Goal: Download file/media

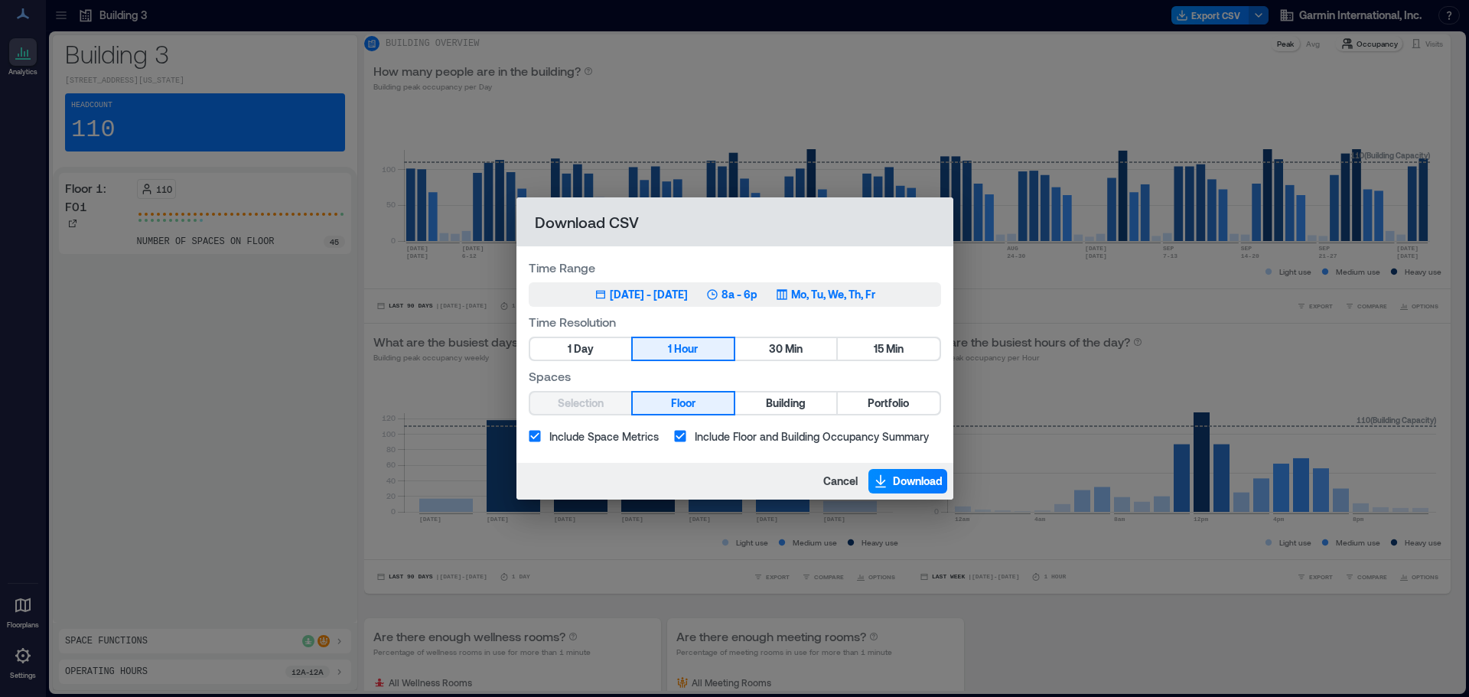
click at [757, 294] on p "8a - 6p" at bounding box center [739, 294] width 36 height 15
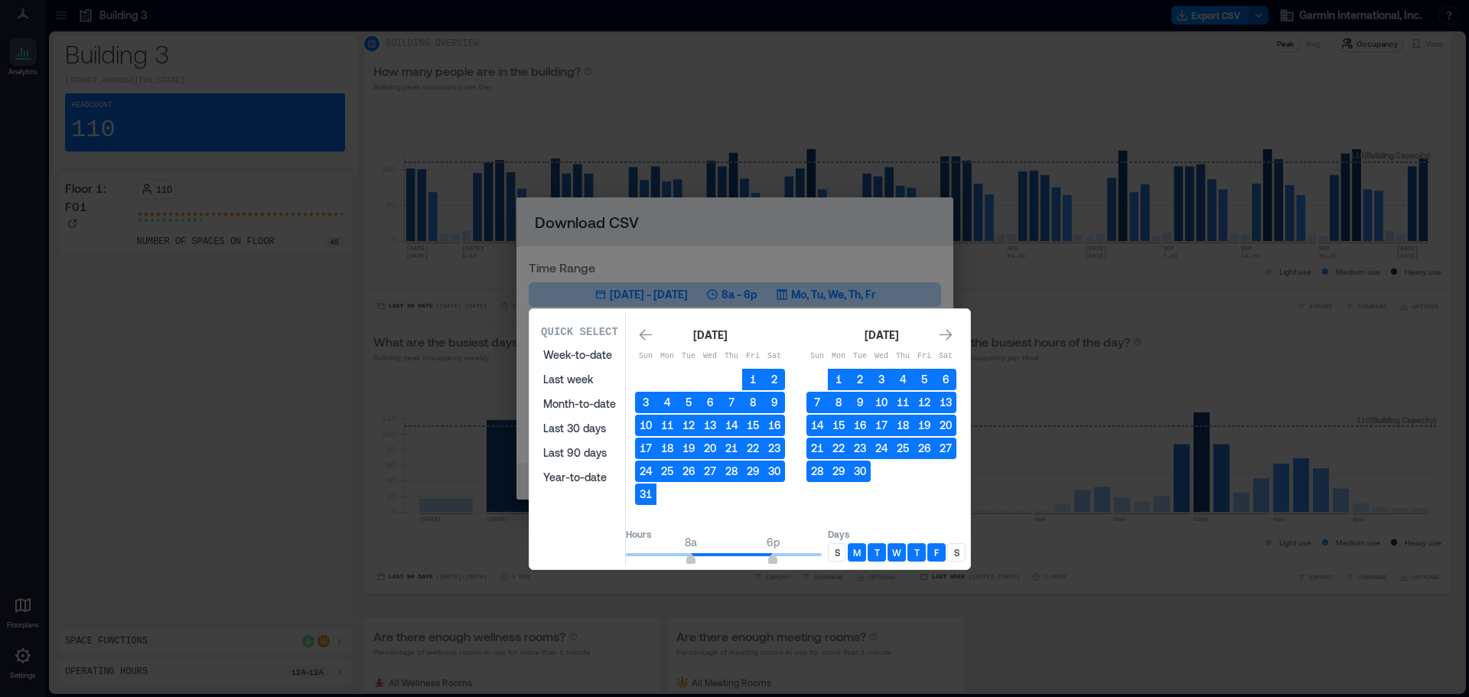
drag, startPoint x: 852, startPoint y: 377, endPoint x: 868, endPoint y: 439, distance: 64.0
click at [849, 377] on button "1" at bounding box center [838, 379] width 21 height 21
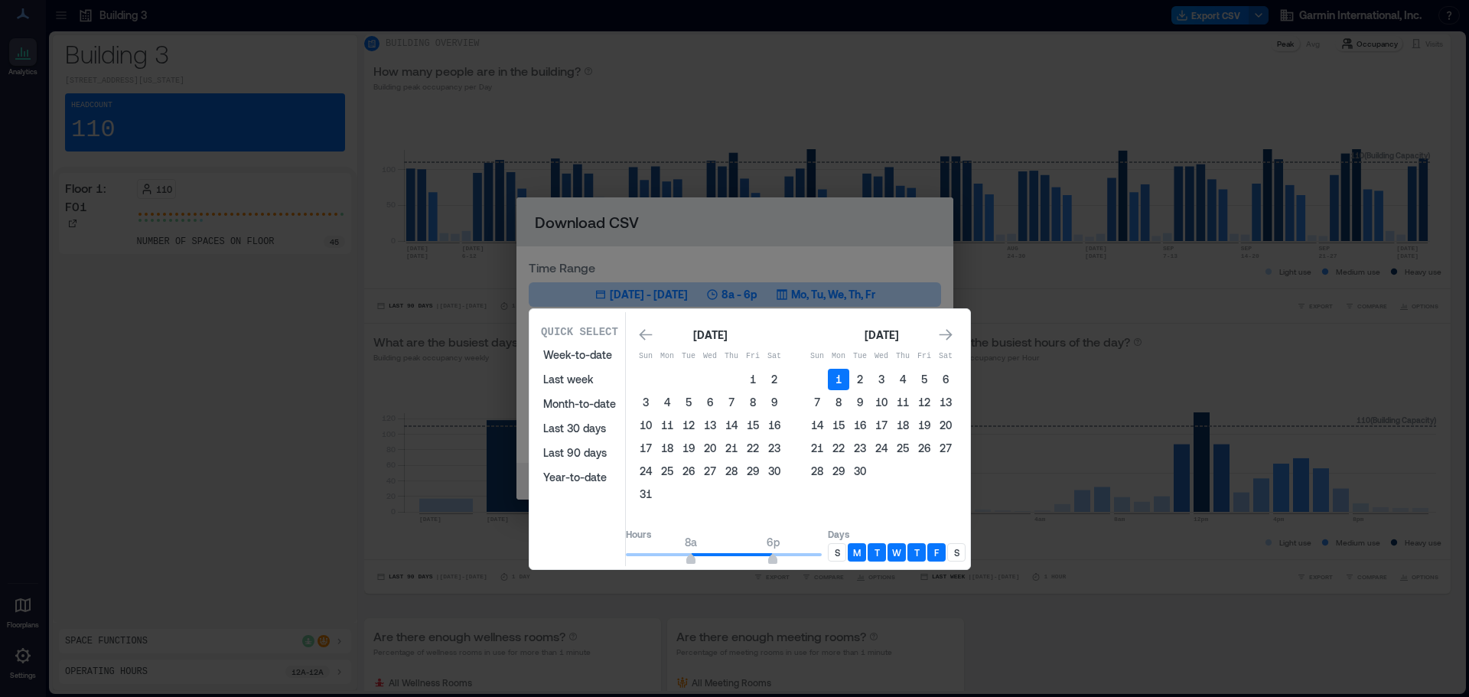
click at [871, 472] on button "30" at bounding box center [859, 471] width 21 height 21
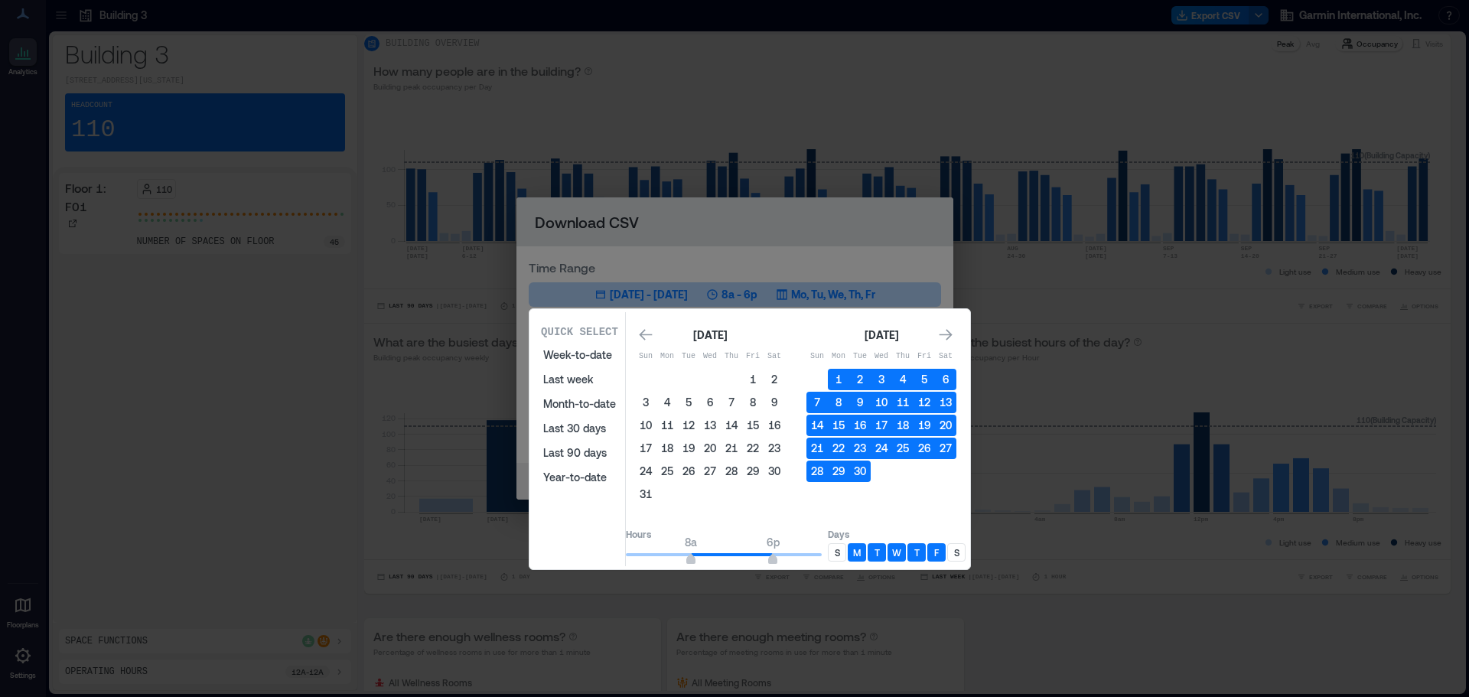
type input "*"
drag, startPoint x: 705, startPoint y: 561, endPoint x: 571, endPoint y: 557, distance: 133.9
click at [566, 555] on div "Quick Select Week-to-date Last week Month-to-date Last 30 days Last 90 days Yea…" at bounding box center [749, 439] width 431 height 254
type input "**"
drag, startPoint x: 790, startPoint y: 559, endPoint x: 868, endPoint y: 566, distance: 77.6
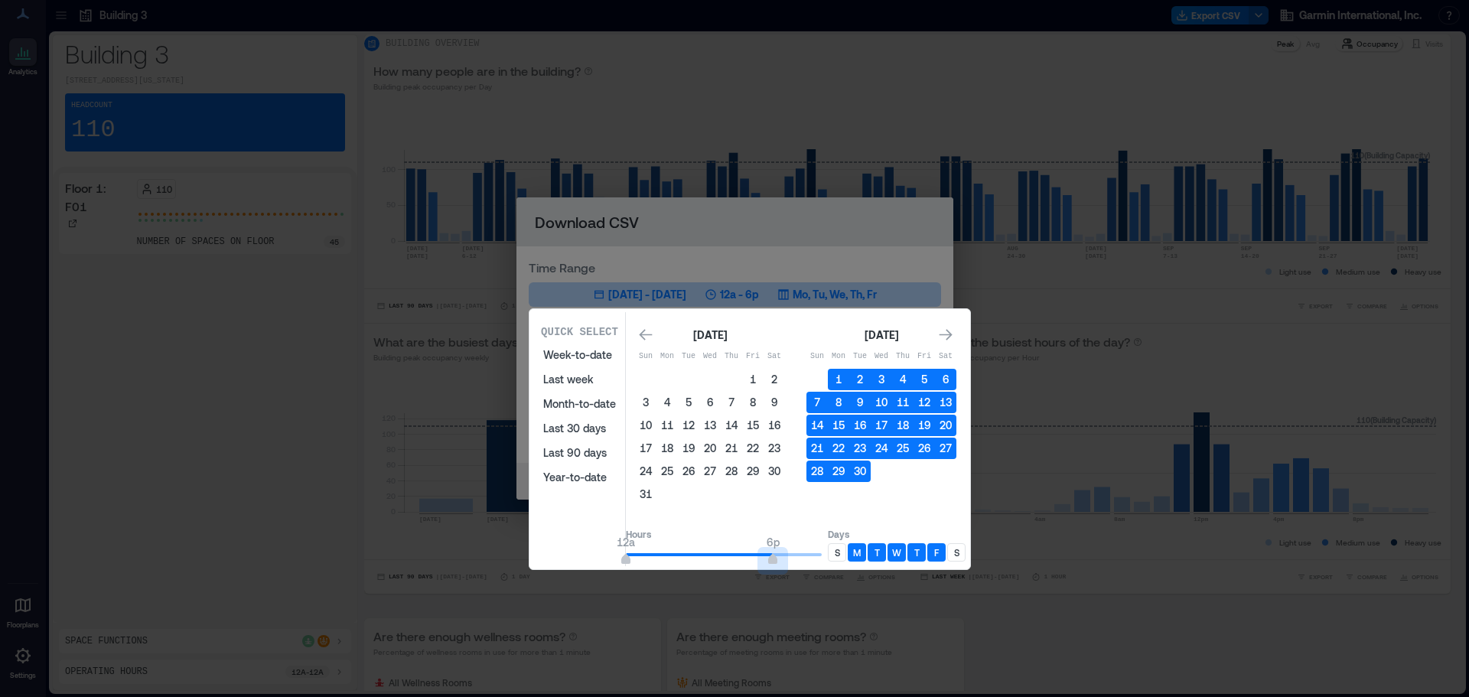
click at [868, 566] on div "Hours 12a 6p Days S M T W T F S" at bounding box center [796, 544] width 340 height 44
click at [840, 555] on p "S" at bounding box center [837, 552] width 5 height 12
click at [840, 553] on p "S" at bounding box center [837, 552] width 5 height 12
drag, startPoint x: 876, startPoint y: 553, endPoint x: 894, endPoint y: 555, distance: 18.5
click at [866, 554] on div "M" at bounding box center [857, 552] width 18 height 18
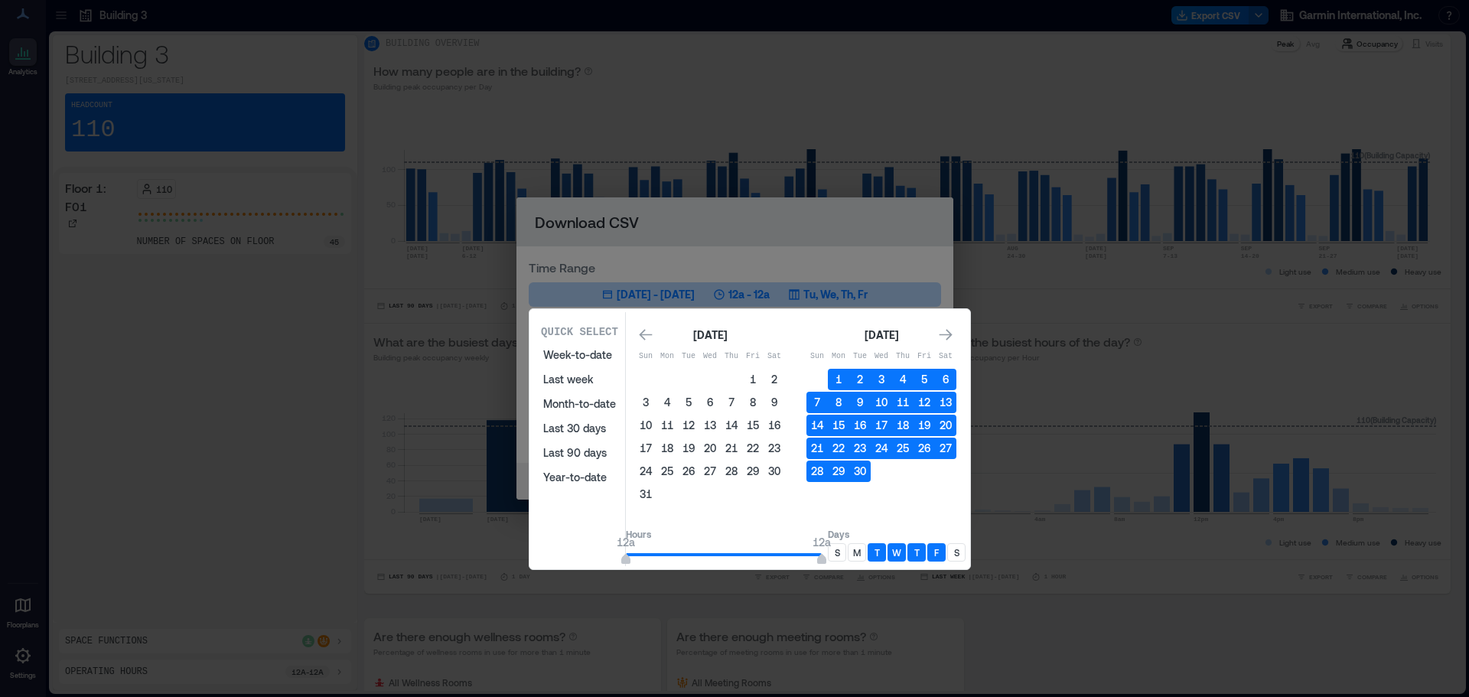
drag, startPoint x: 894, startPoint y: 555, endPoint x: 918, endPoint y: 559, distance: 24.0
click at [886, 555] on div "T" at bounding box center [877, 552] width 18 height 18
click at [920, 553] on p "T" at bounding box center [916, 552] width 5 height 12
click at [939, 552] on p "F" at bounding box center [936, 552] width 5 height 12
click at [880, 554] on p "T" at bounding box center [876, 552] width 5 height 12
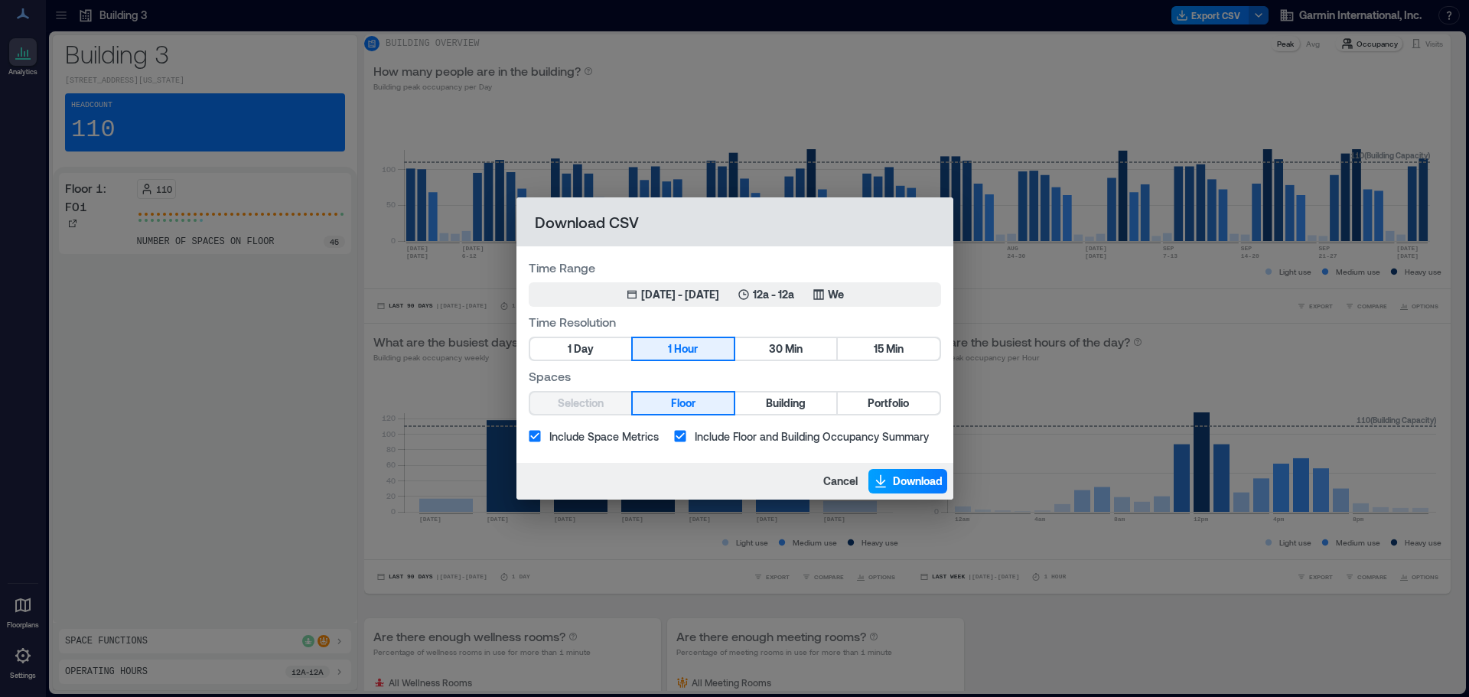
click at [897, 477] on span "Download" at bounding box center [918, 481] width 50 height 15
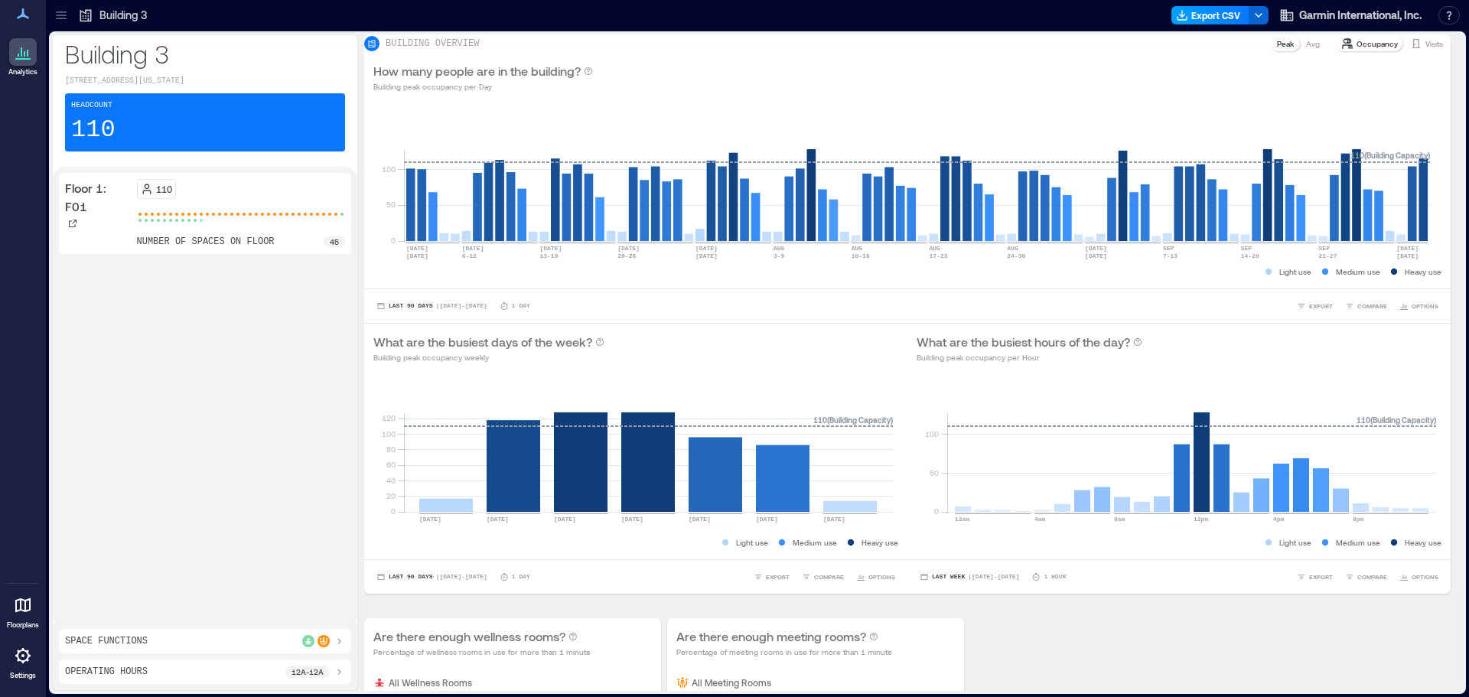
click at [1188, 18] on button "Export CSV" at bounding box center [1210, 15] width 78 height 18
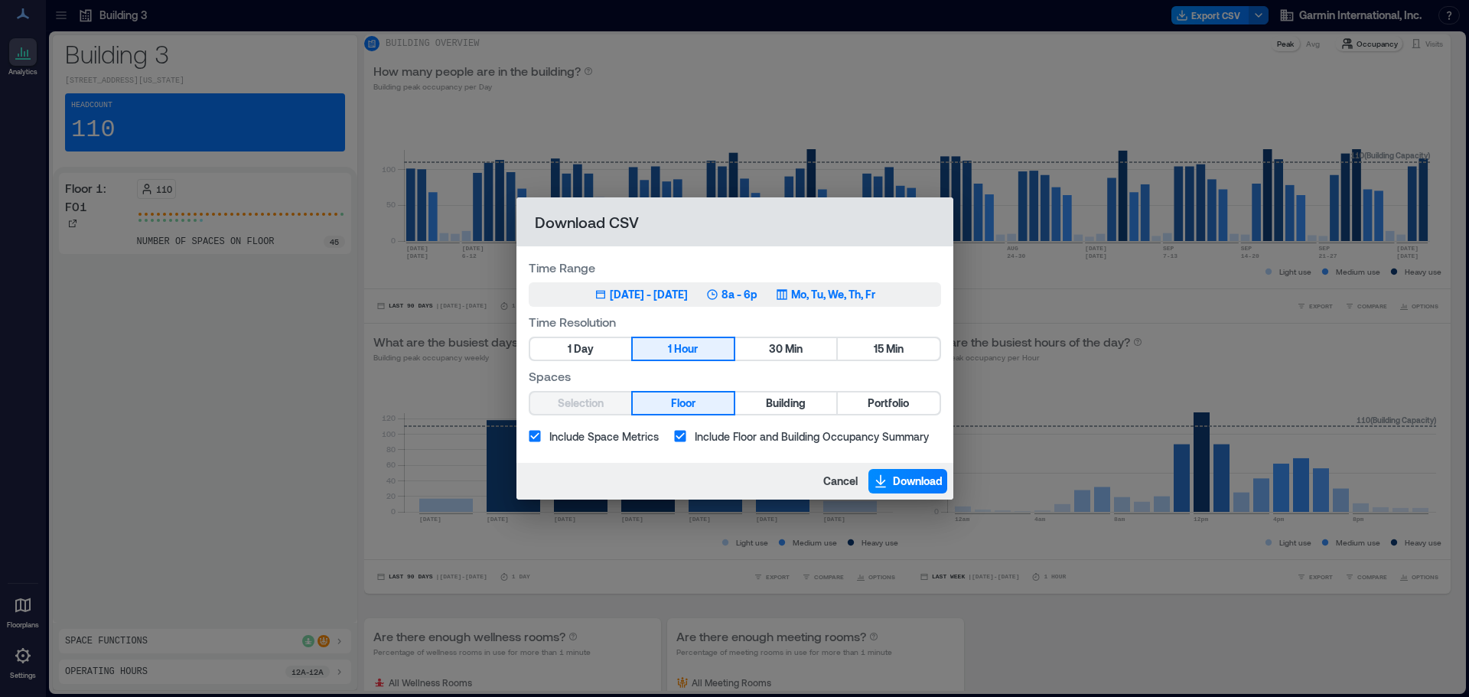
click at [756, 287] on p "8a - 6p" at bounding box center [739, 294] width 36 height 15
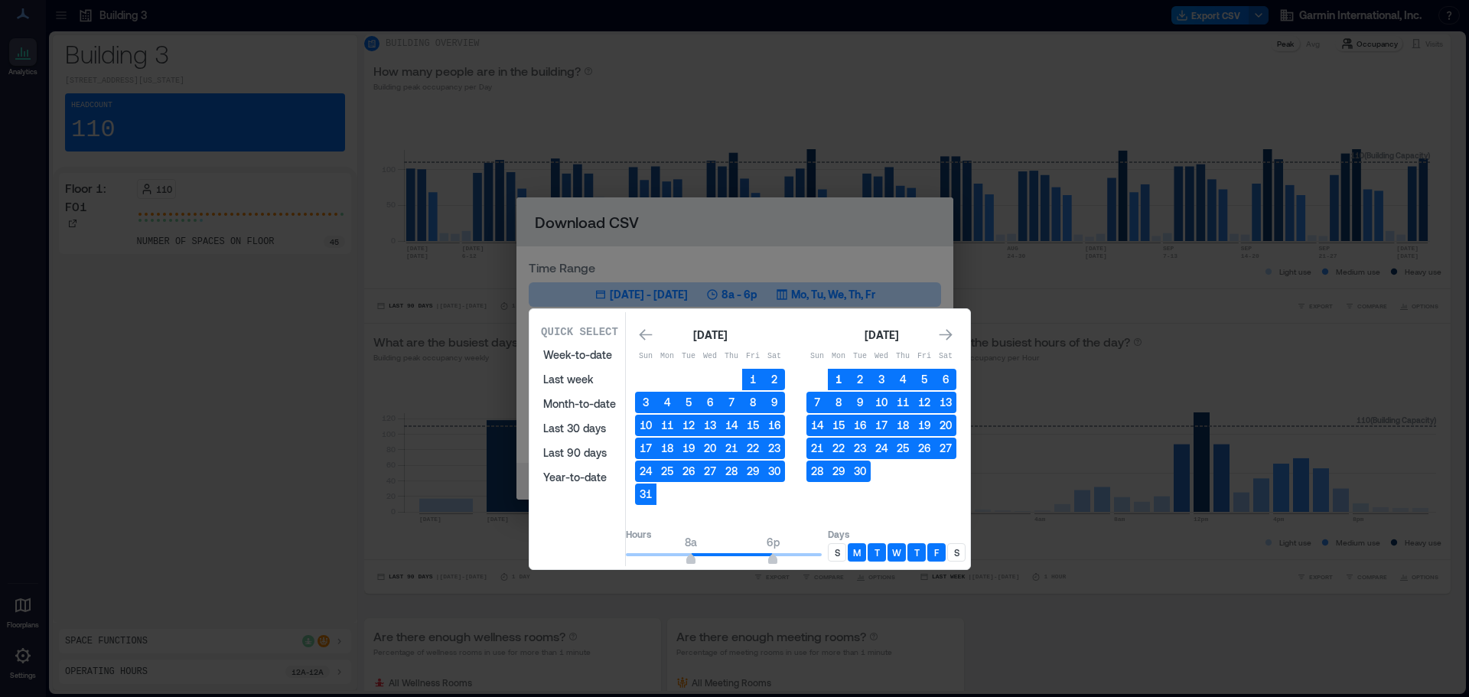
click at [848, 377] on button "1" at bounding box center [838, 379] width 21 height 21
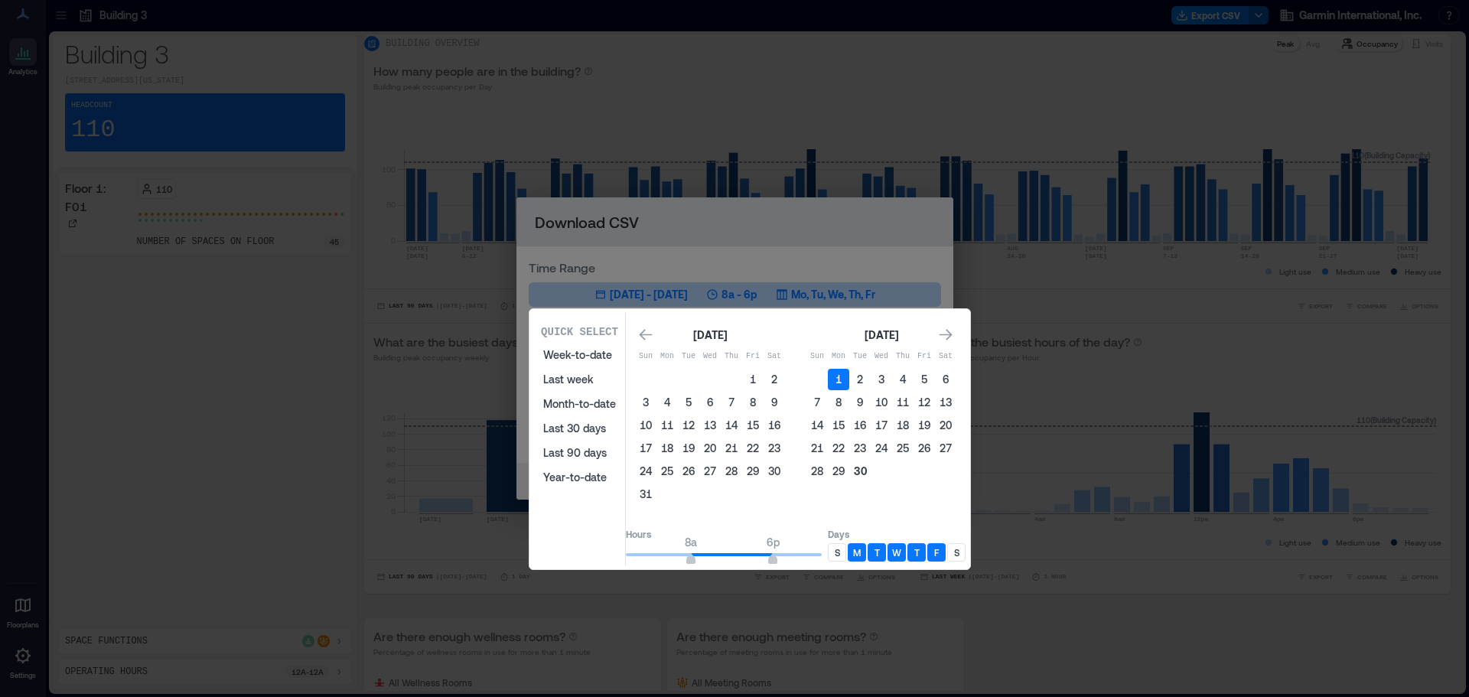
click at [871, 480] on button "30" at bounding box center [859, 471] width 21 height 21
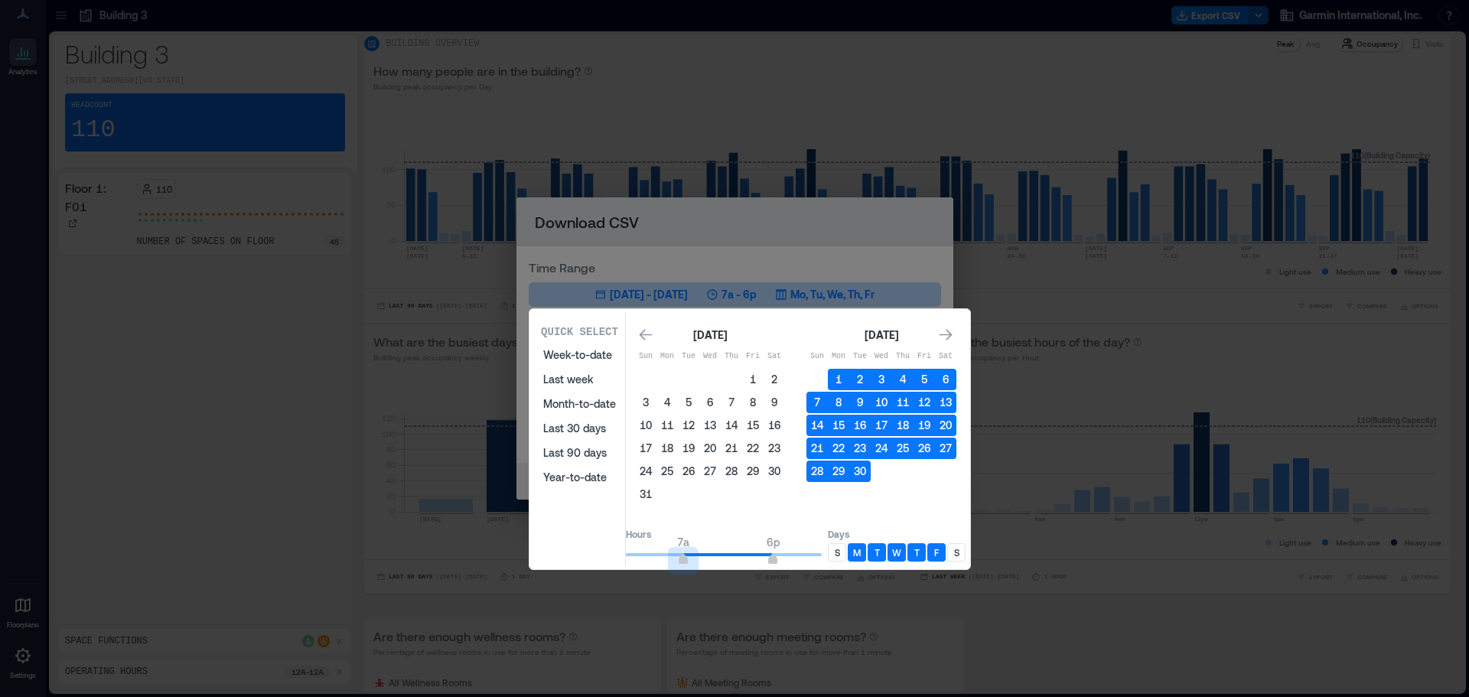
type input "*"
drag, startPoint x: 705, startPoint y: 564, endPoint x: 614, endPoint y: 562, distance: 90.3
click at [614, 562] on div "Quick Select Week-to-date Last week Month-to-date Last 30 days Last 90 days Yea…" at bounding box center [749, 439] width 431 height 254
type input "**"
drag, startPoint x: 790, startPoint y: 562, endPoint x: 882, endPoint y: 559, distance: 92.6
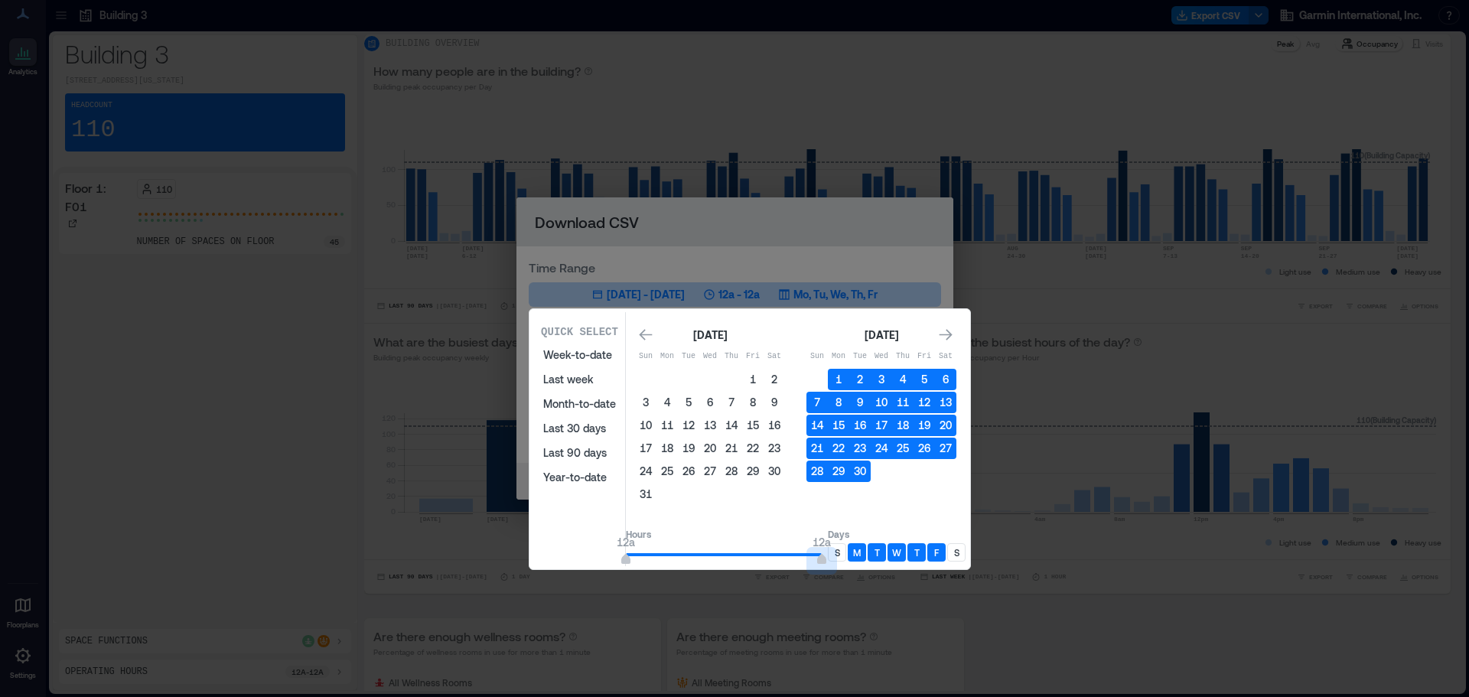
click at [882, 559] on div "Hours 12a 12a Days S M T W T F S" at bounding box center [796, 544] width 340 height 44
drag, startPoint x: 880, startPoint y: 554, endPoint x: 897, endPoint y: 551, distance: 17.9
click at [866, 553] on div "M" at bounding box center [857, 552] width 18 height 18
click at [886, 550] on div "T" at bounding box center [877, 552] width 18 height 18
click at [901, 554] on p "W" at bounding box center [896, 552] width 9 height 12
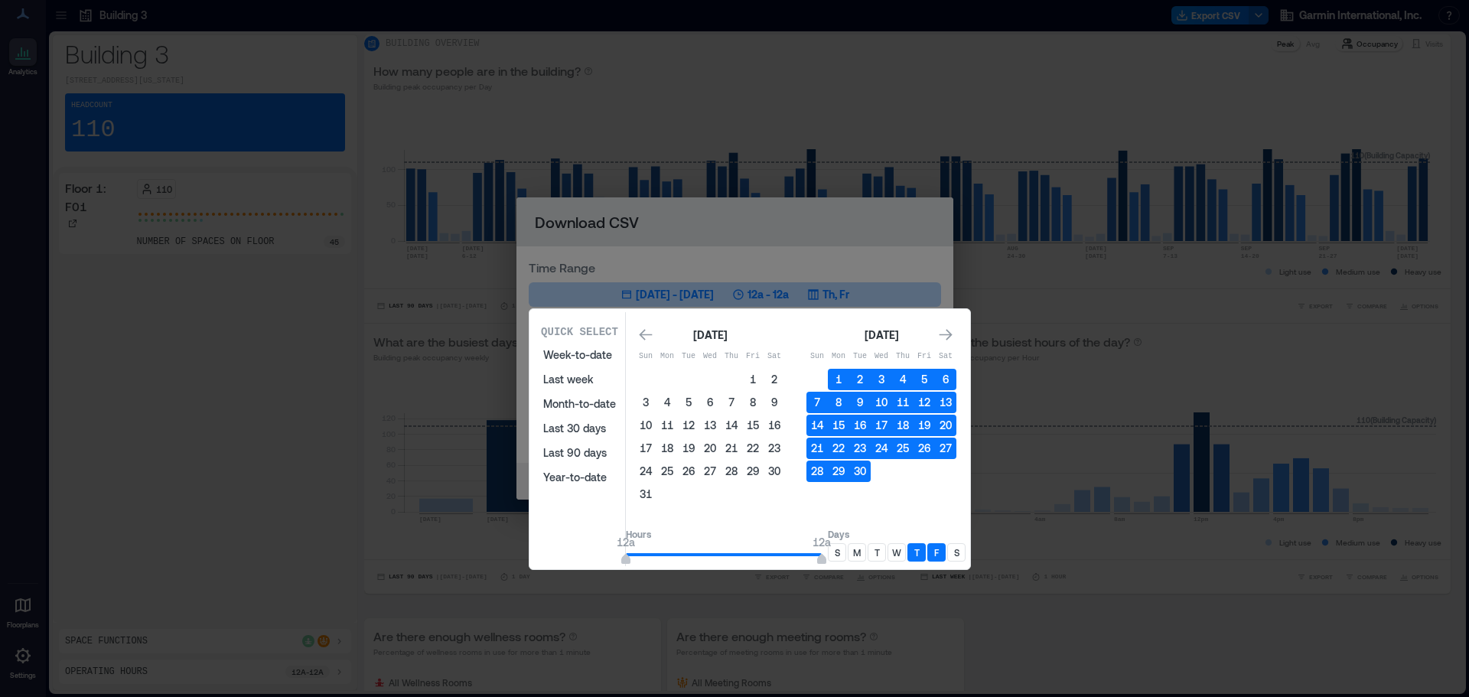
click at [946, 552] on div "F" at bounding box center [936, 552] width 18 height 18
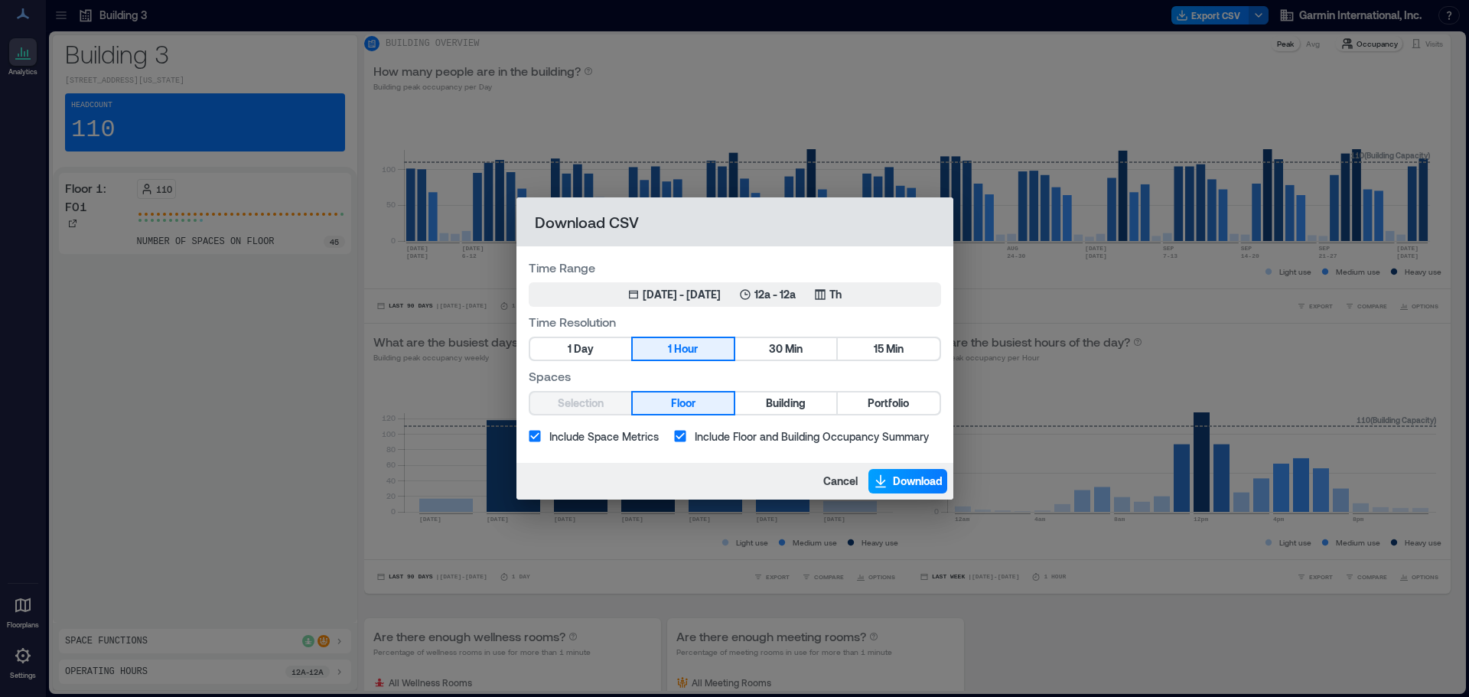
click at [898, 479] on span "Download" at bounding box center [918, 481] width 50 height 15
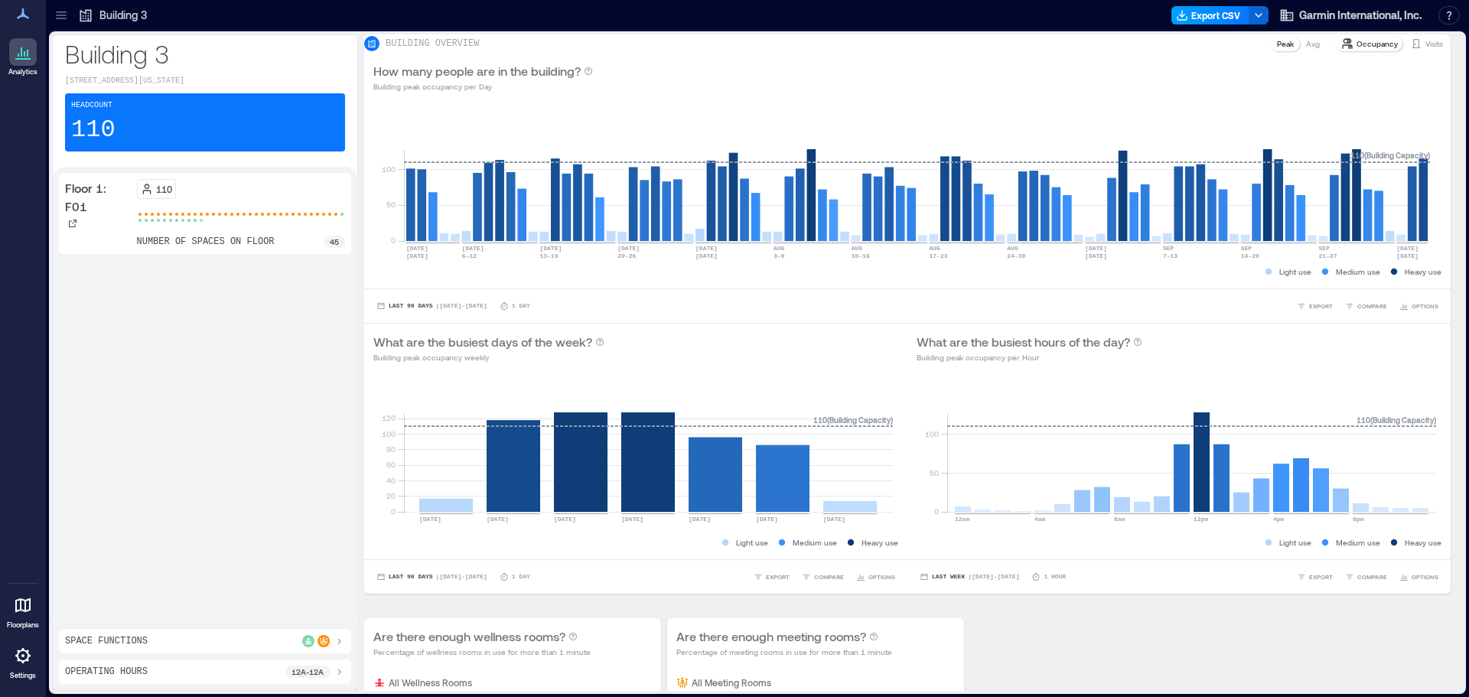
click at [1220, 14] on button "Export CSV" at bounding box center [1210, 15] width 78 height 18
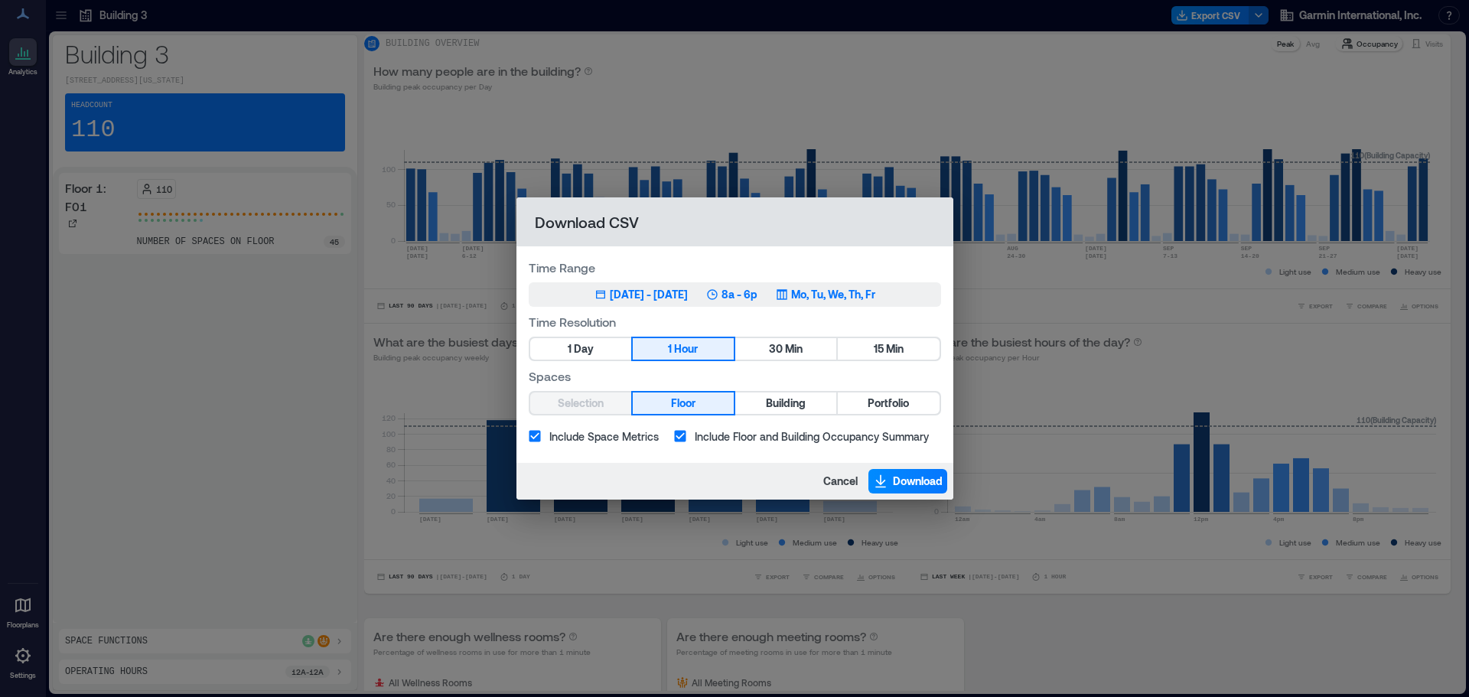
click at [828, 297] on p "Mo, Tu, We, Th, Fr" at bounding box center [833, 294] width 84 height 15
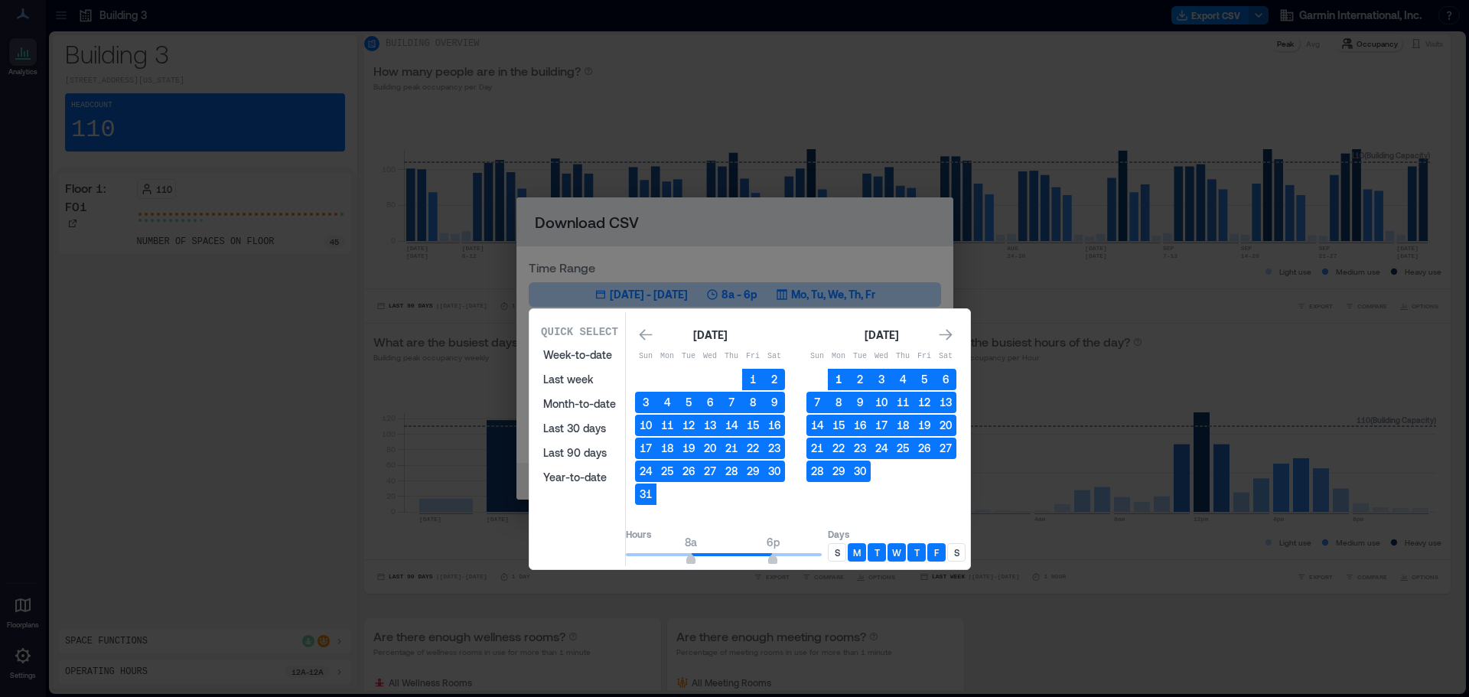
click at [849, 376] on button "1" at bounding box center [838, 379] width 21 height 21
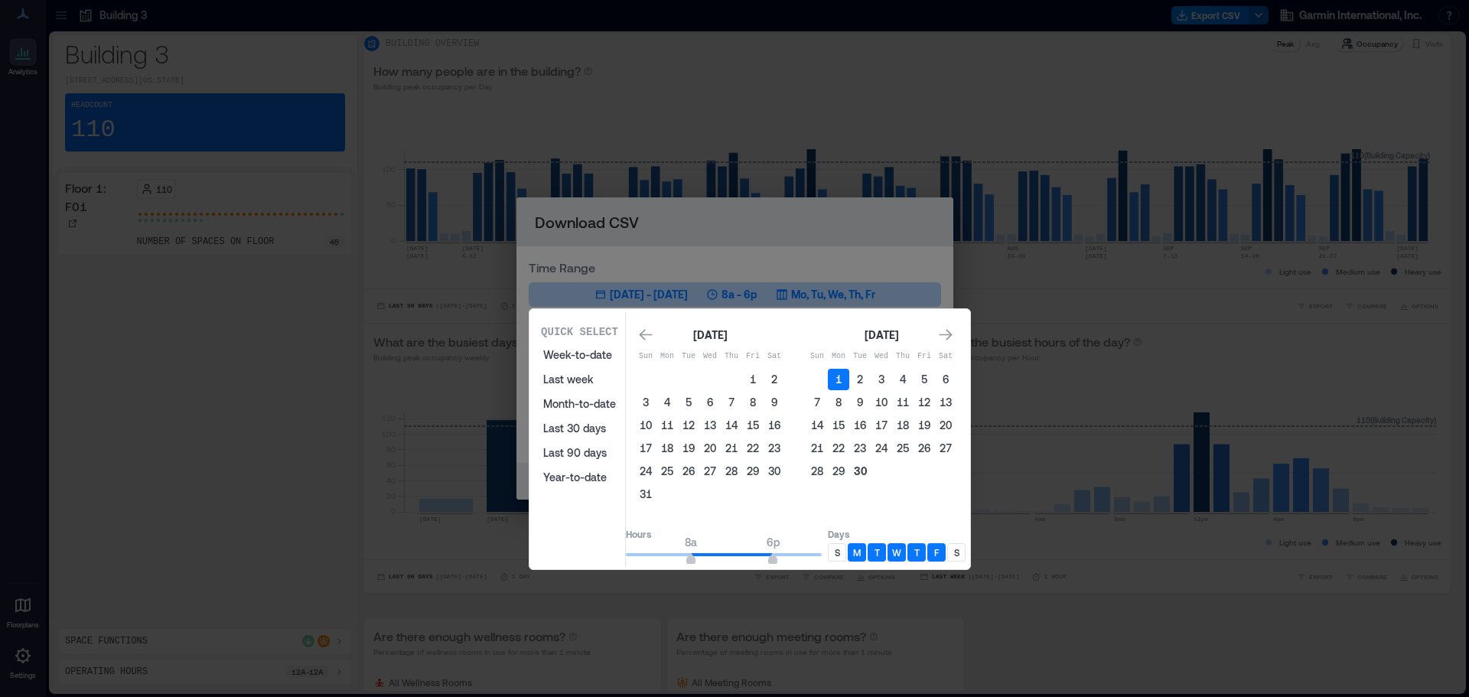
click at [871, 469] on button "30" at bounding box center [859, 471] width 21 height 21
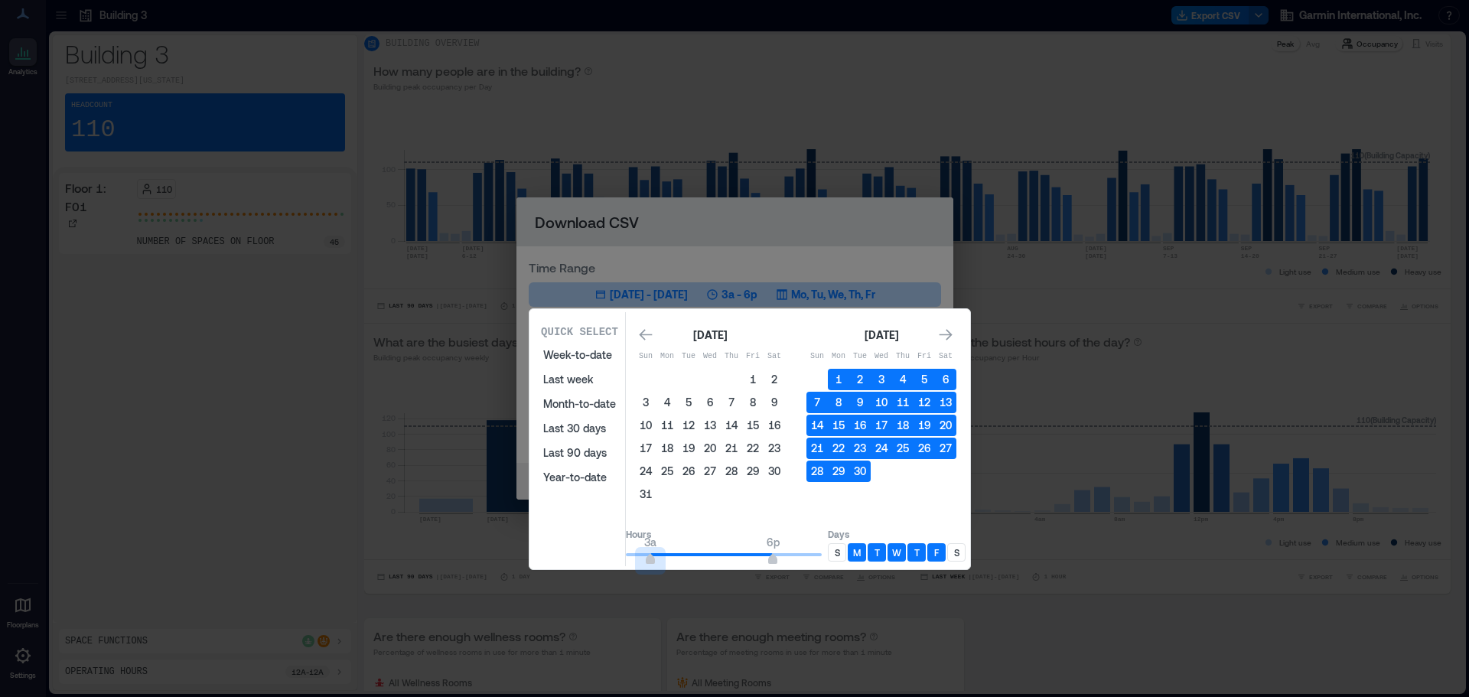
drag, startPoint x: 712, startPoint y: 564, endPoint x: 621, endPoint y: 563, distance: 91.0
click at [622, 563] on div "Quick Select Week-to-date Last week Month-to-date Last 30 days Last 90 days Yea…" at bounding box center [749, 439] width 431 height 254
type input "*"
drag, startPoint x: 791, startPoint y: 557, endPoint x: 850, endPoint y: 565, distance: 59.5
click at [850, 565] on div "Hours 12a 7p Days S M T W T F S" at bounding box center [796, 544] width 340 height 44
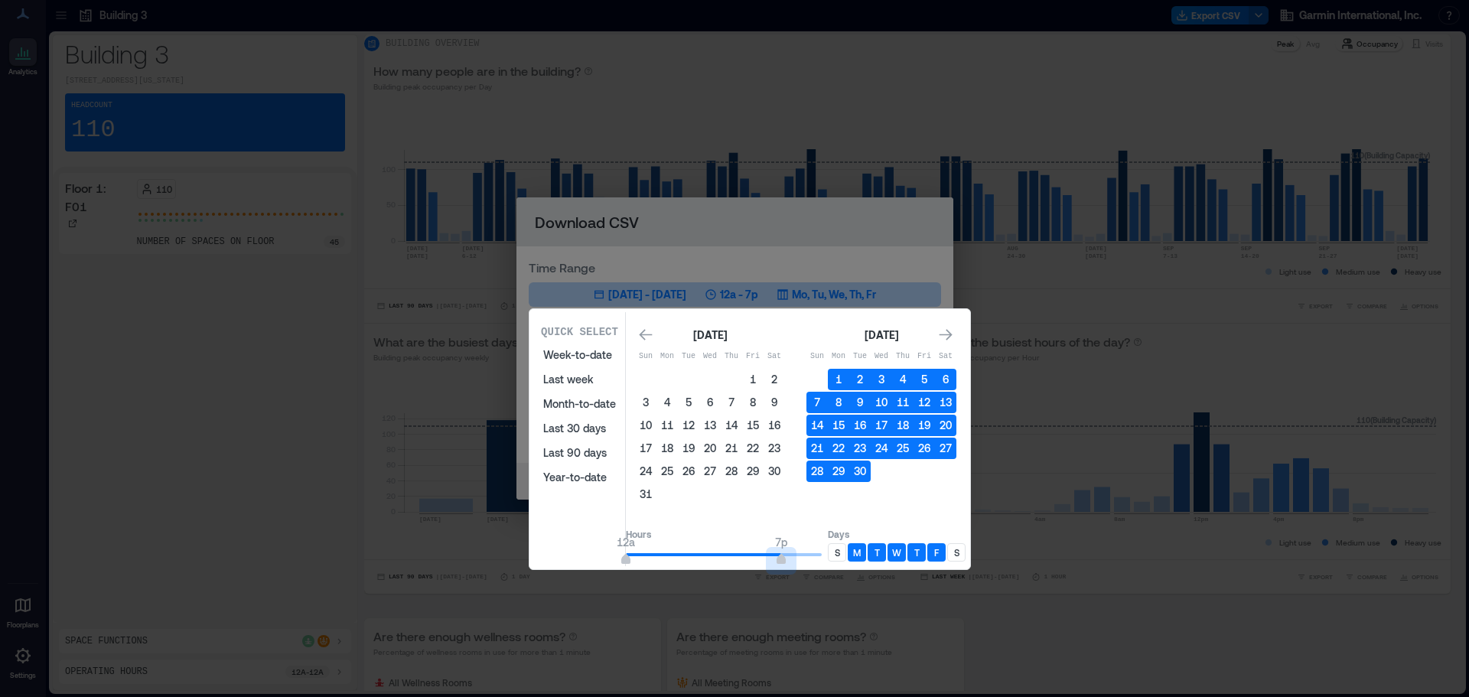
type input "**"
click at [861, 556] on p "M" at bounding box center [857, 552] width 8 height 12
drag, startPoint x: 895, startPoint y: 553, endPoint x: 918, endPoint y: 555, distance: 23.1
click at [880, 553] on p "T" at bounding box center [876, 552] width 5 height 12
click at [906, 553] on div "W" at bounding box center [896, 552] width 18 height 18
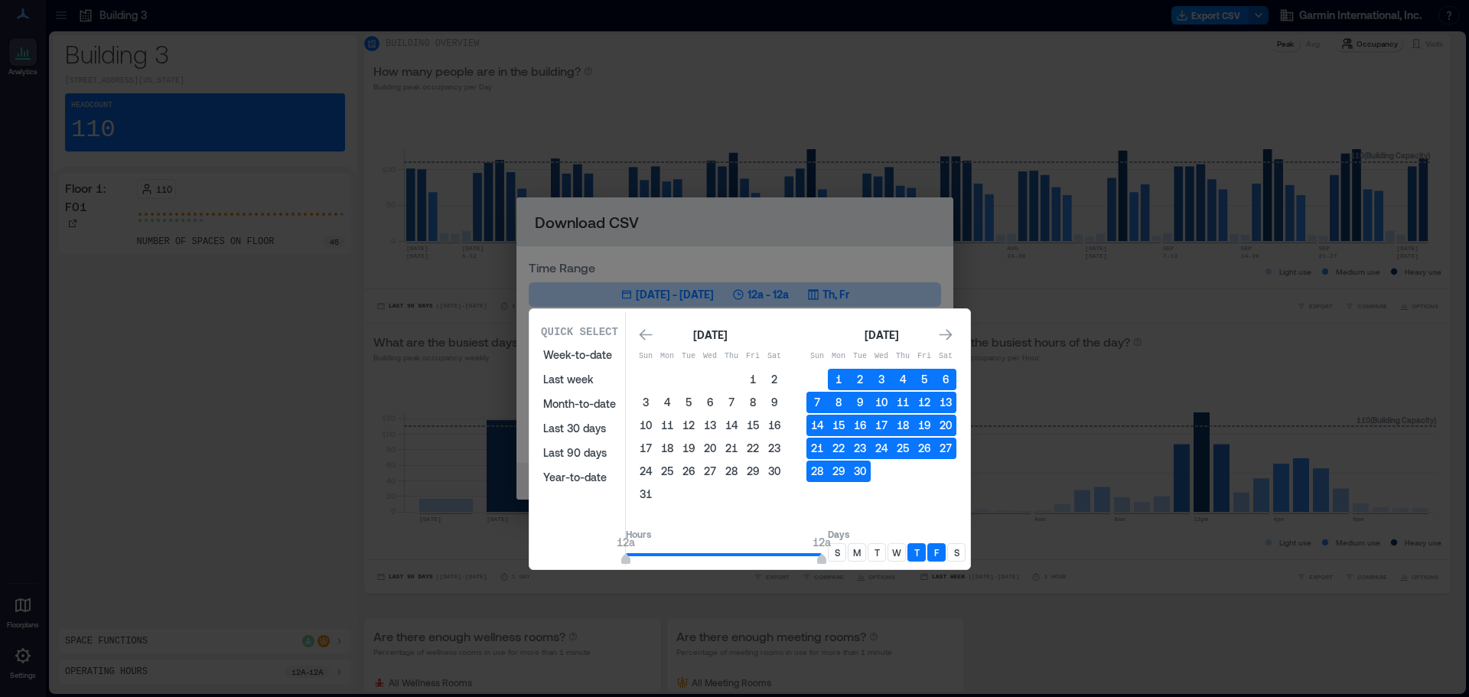
click at [920, 554] on p "T" at bounding box center [916, 552] width 5 height 12
drag, startPoint x: 937, startPoint y: 553, endPoint x: 871, endPoint y: 372, distance: 193.2
click at [920, 553] on p "T" at bounding box center [916, 552] width 5 height 12
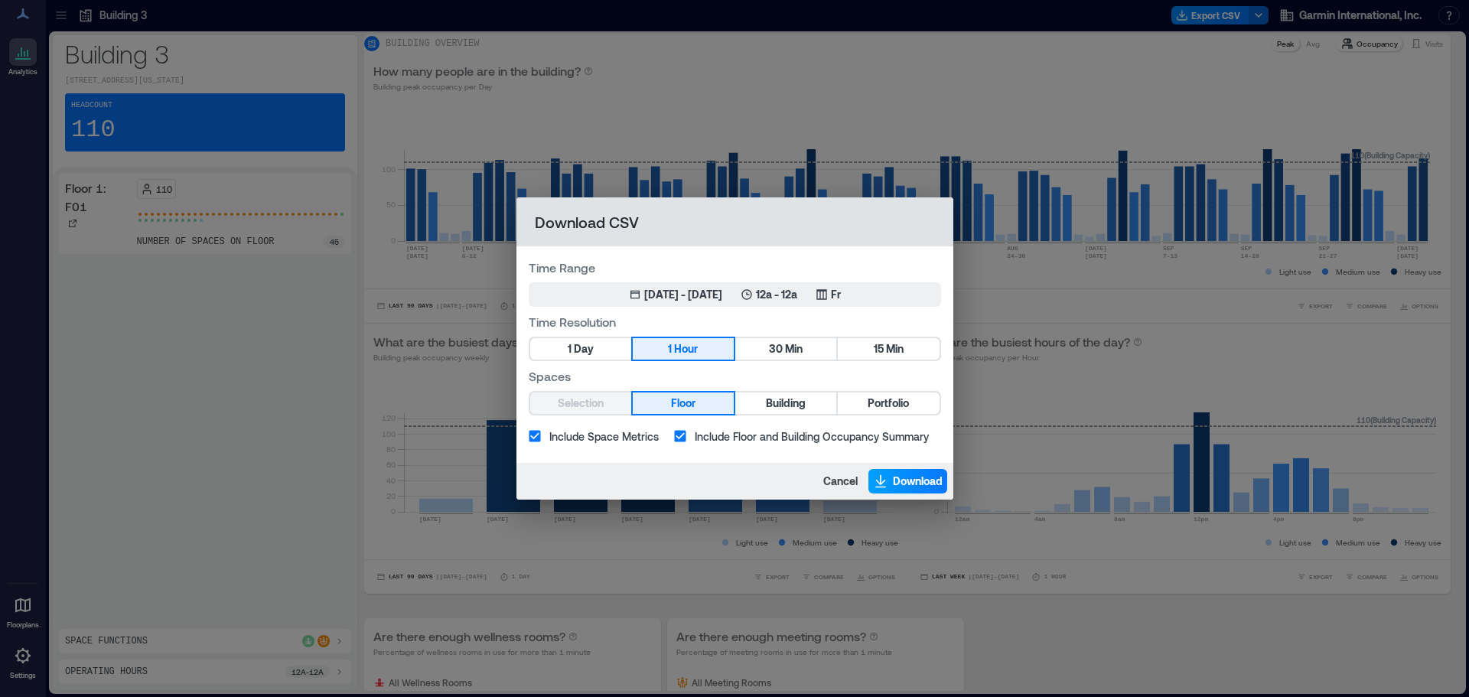
click at [884, 480] on icon "button" at bounding box center [880, 480] width 10 height 11
